Goal: Information Seeking & Learning: Learn about a topic

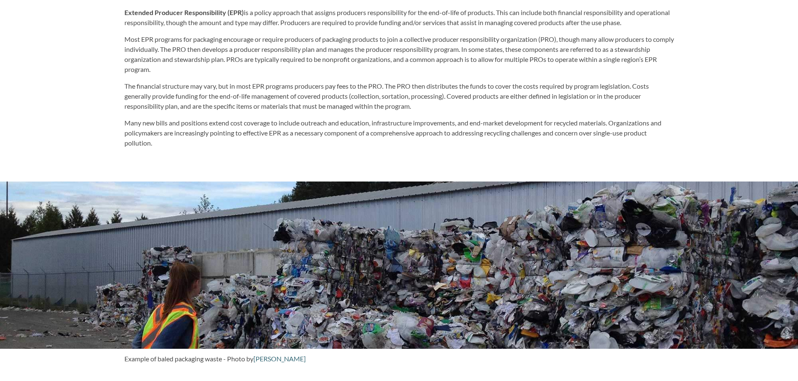
scroll to position [131, 0]
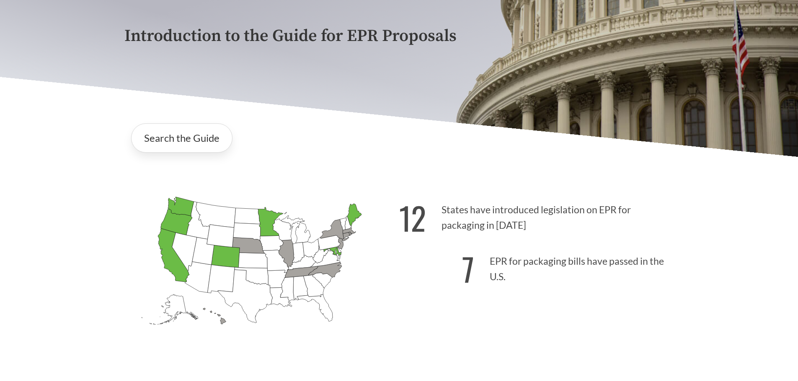
click at [187, 122] on div "Search the Guide" at bounding box center [398, 138] width 549 height 43
click at [190, 130] on link "Search the Guide" at bounding box center [181, 138] width 101 height 29
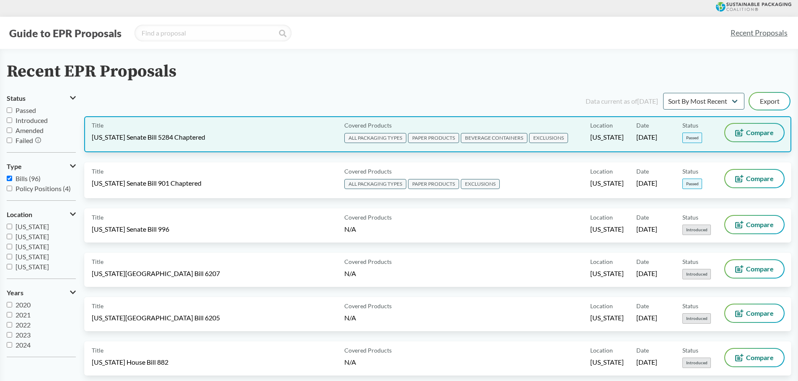
click at [750, 129] on span "Compare" at bounding box center [760, 132] width 28 height 7
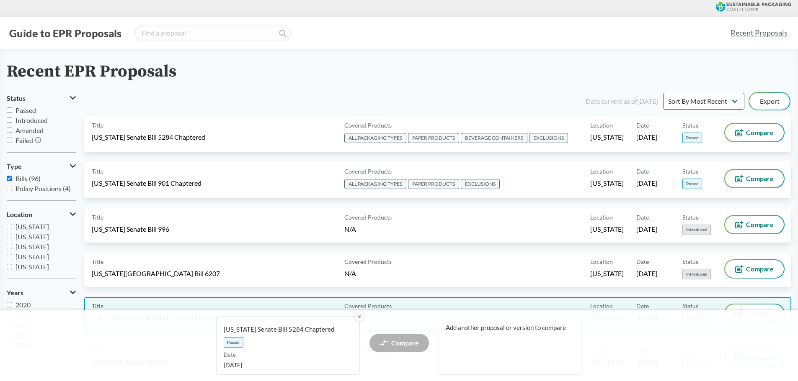
drag, startPoint x: 360, startPoint y: 314, endPoint x: 377, endPoint y: 309, distance: 17.9
click at [360, 314] on button "✕" at bounding box center [359, 317] width 10 height 10
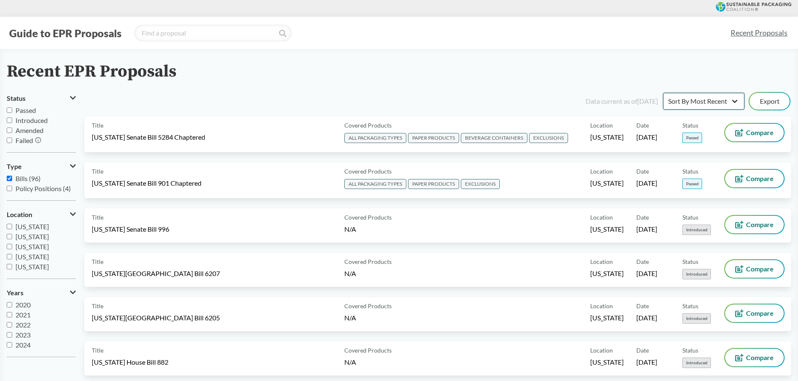
click at [716, 100] on select "Sort By Most Recent Sort By Status" at bounding box center [703, 101] width 81 height 17
click at [663, 93] on select "Sort By Most Recent Sort By Status" at bounding box center [703, 101] width 81 height 17
click at [710, 98] on select "Sort By Most Recent Sort By Status" at bounding box center [703, 101] width 81 height 17
select select "Sort By Most Recent"
click at [663, 93] on select "Sort By Most Recent Sort By Status" at bounding box center [703, 101] width 81 height 17
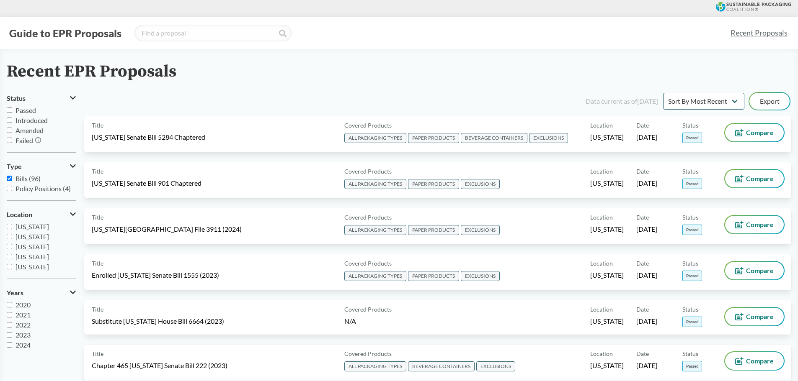
click at [12, 190] on input "Policy Positions (4)" at bounding box center [9, 188] width 5 height 5
checkbox input "true"
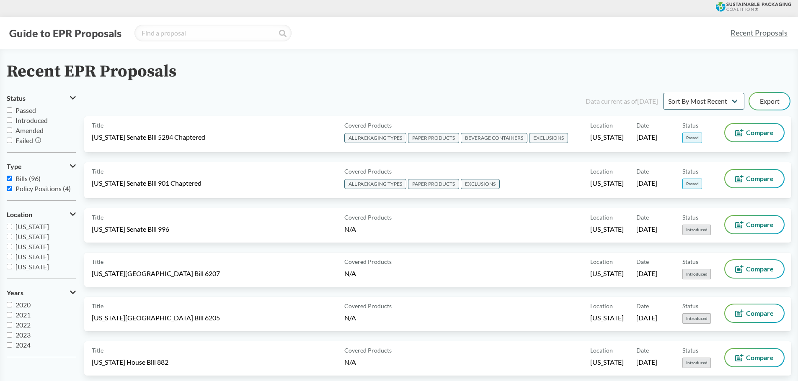
click at [759, 38] on link "Recent Proposals" at bounding box center [758, 32] width 64 height 19
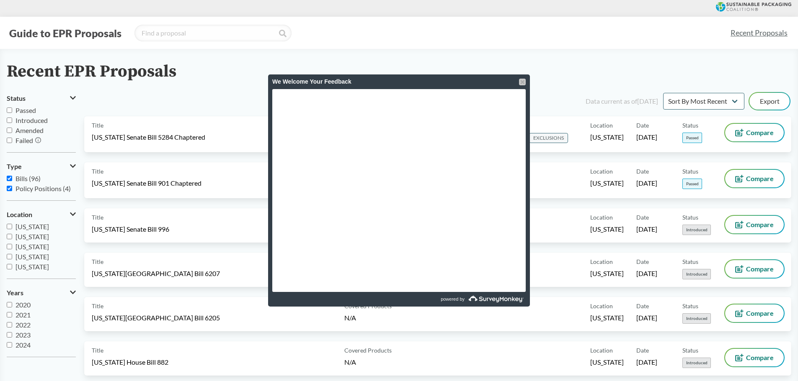
click at [523, 81] on div at bounding box center [522, 82] width 7 height 7
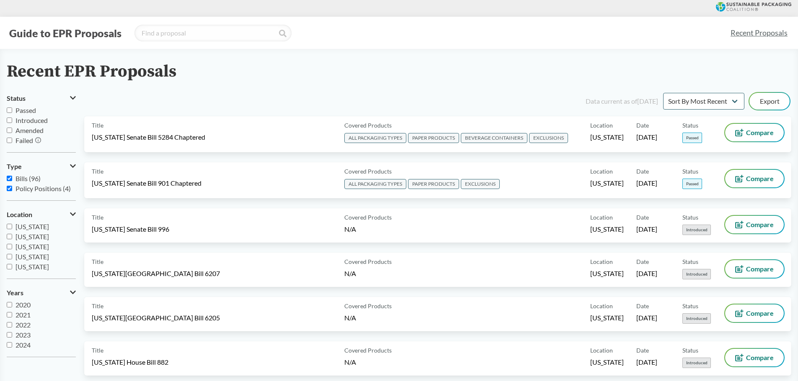
click at [752, 33] on link "Recent Proposals" at bounding box center [758, 32] width 64 height 19
click at [720, 98] on select "Sort By Most Recent Sort By Status" at bounding box center [703, 101] width 81 height 17
click at [663, 93] on select "Sort By Most Recent Sort By Status" at bounding box center [703, 101] width 81 height 17
click at [8, 346] on input "2025" at bounding box center [9, 344] width 5 height 5
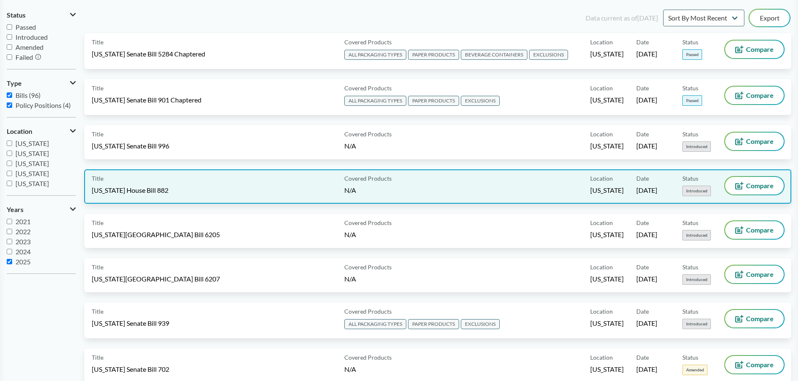
scroll to position [0, 0]
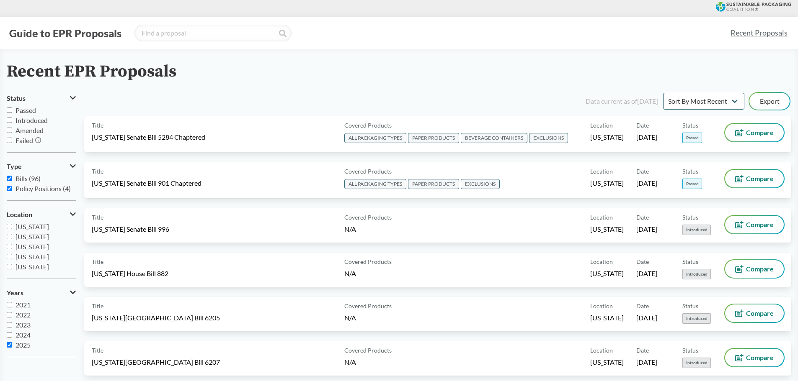
click at [9, 347] on input "2025" at bounding box center [9, 344] width 5 height 5
checkbox input "false"
